Goal: Task Accomplishment & Management: Manage account settings

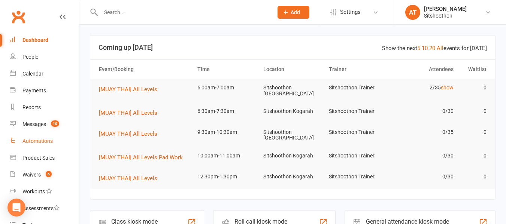
scroll to position [119, 0]
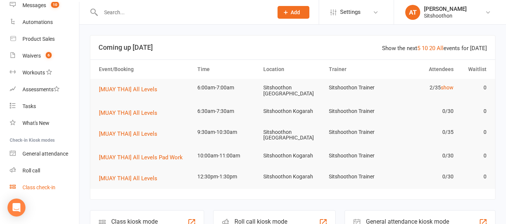
click at [25, 184] on div "Class check-in" at bounding box center [38, 187] width 33 height 6
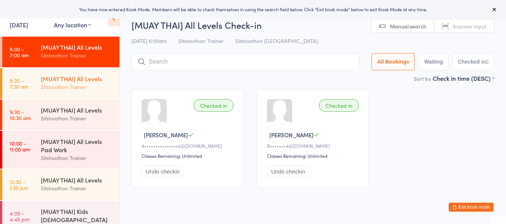
click at [55, 76] on div "[MUAY THAI] All Levels" at bounding box center [77, 78] width 72 height 8
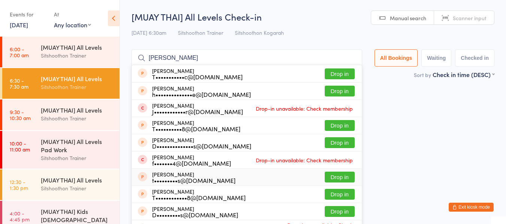
type input "thomas bas"
click at [346, 180] on button "Drop in" at bounding box center [339, 177] width 30 height 11
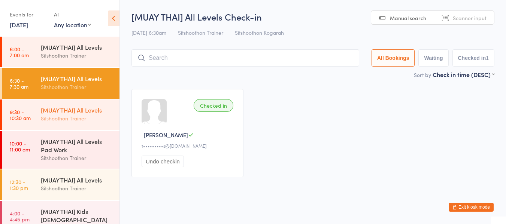
click at [45, 120] on div "Sitshoothon Trainer" at bounding box center [77, 118] width 72 height 9
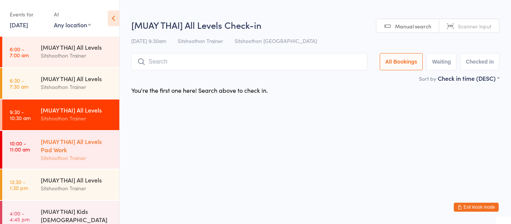
click at [39, 150] on link "10:00 - 11:00 am [MUAY THAI] All Levels Pad Work Sitshoothon Trainer" at bounding box center [60, 150] width 117 height 38
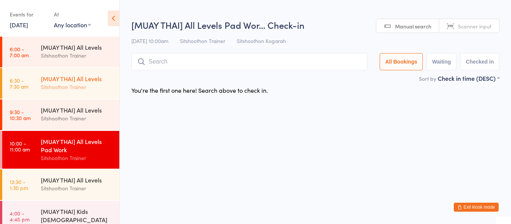
click at [43, 79] on div "[MUAY THAI] All Levels" at bounding box center [77, 78] width 72 height 8
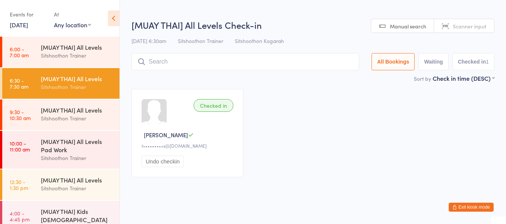
click at [492, 204] on button "Exit kiosk mode" at bounding box center [470, 207] width 45 height 9
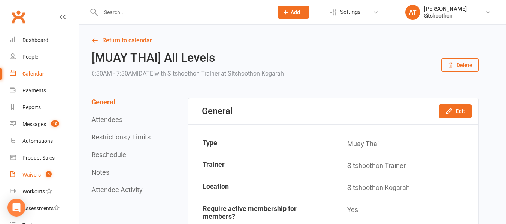
click at [32, 175] on div "Waivers" at bounding box center [31, 175] width 18 height 6
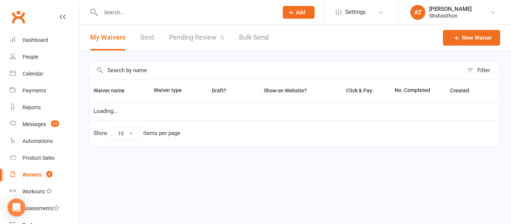
select select "100"
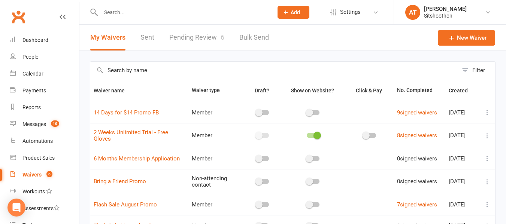
click at [200, 35] on link "Pending Review 6" at bounding box center [196, 38] width 55 height 26
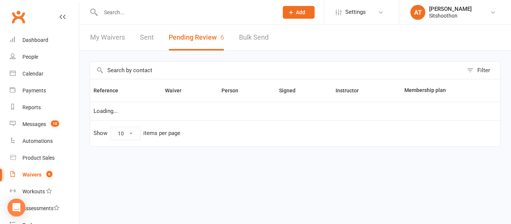
select select "25"
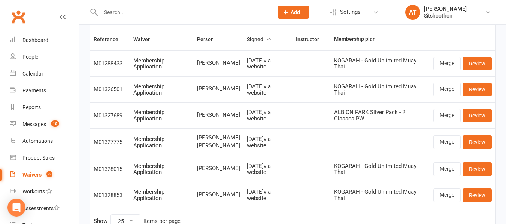
scroll to position [52, 0]
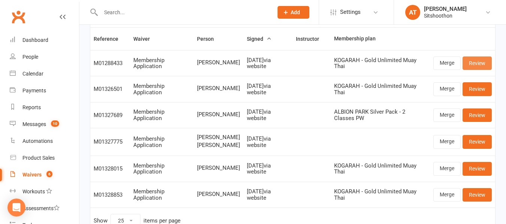
click at [483, 59] on link "Review" at bounding box center [476, 63] width 29 height 13
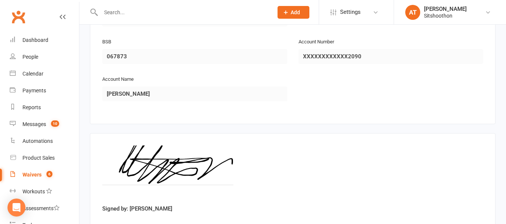
scroll to position [965, 0]
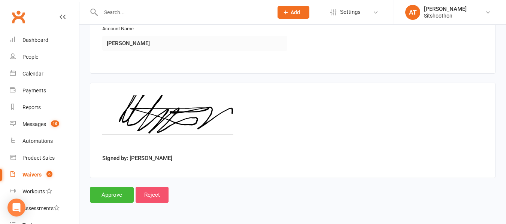
click at [148, 196] on input "Reject" at bounding box center [151, 195] width 33 height 16
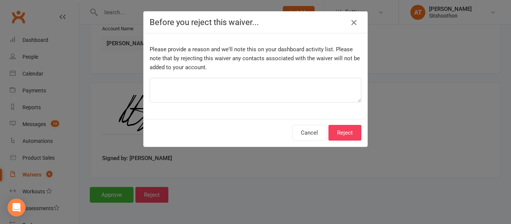
click at [355, 26] on icon "button" at bounding box center [353, 22] width 9 height 9
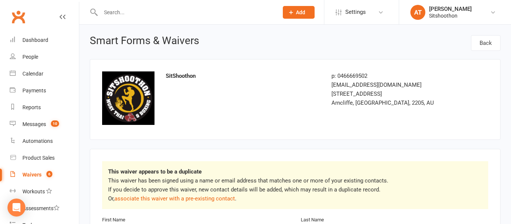
select select "25"
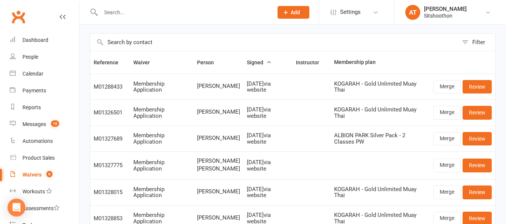
scroll to position [29, 0]
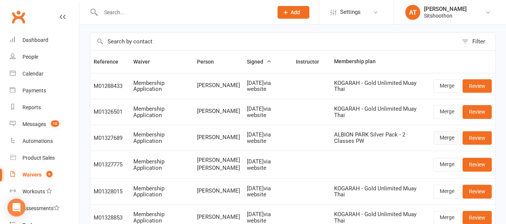
click at [434, 141] on link "Merge" at bounding box center [446, 137] width 27 height 13
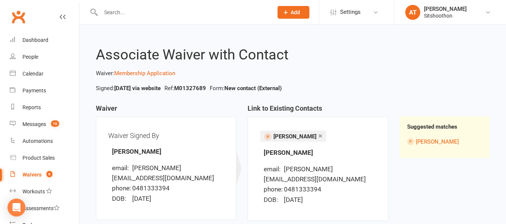
scroll to position [73, 0]
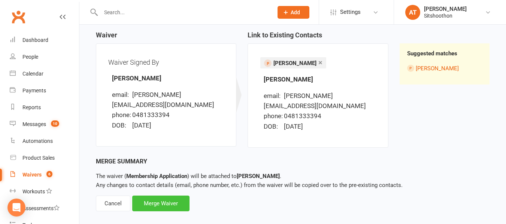
click at [162, 196] on div "Merge Waiver" at bounding box center [160, 204] width 57 height 16
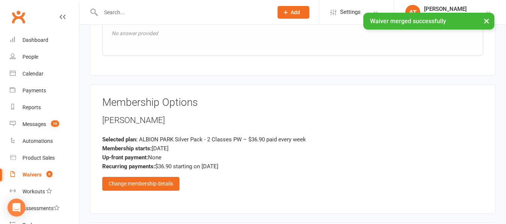
scroll to position [608, 0]
click at [168, 184] on div "Change membership details" at bounding box center [140, 183] width 77 height 13
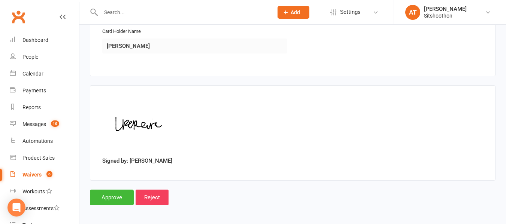
scroll to position [1428, 0]
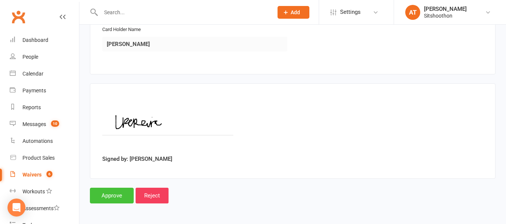
click at [116, 189] on input "Approve" at bounding box center [112, 196] width 44 height 16
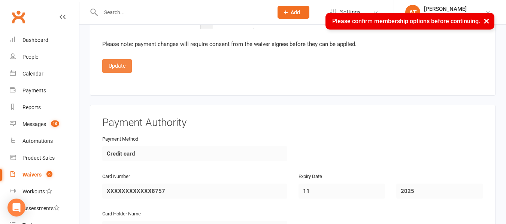
click at [129, 64] on button "Update" at bounding box center [117, 65] width 30 height 13
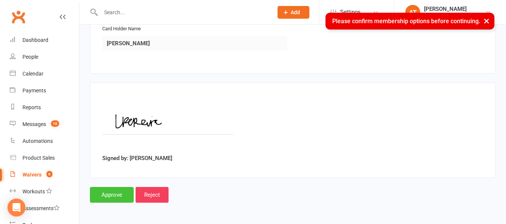
click at [100, 198] on input "Approve" at bounding box center [112, 195] width 44 height 16
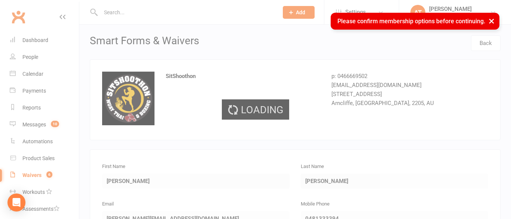
select select "25"
